Goal: Task Accomplishment & Management: Manage account settings

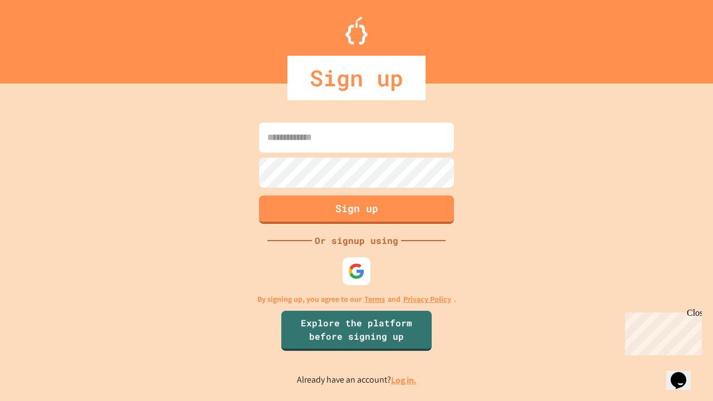
click at [405, 380] on link "Log in." at bounding box center [404, 381] width 26 height 12
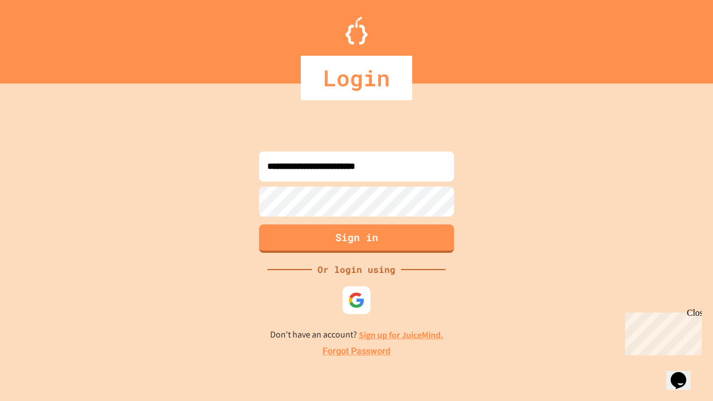
type input "**********"
